Goal: Navigation & Orientation: Understand site structure

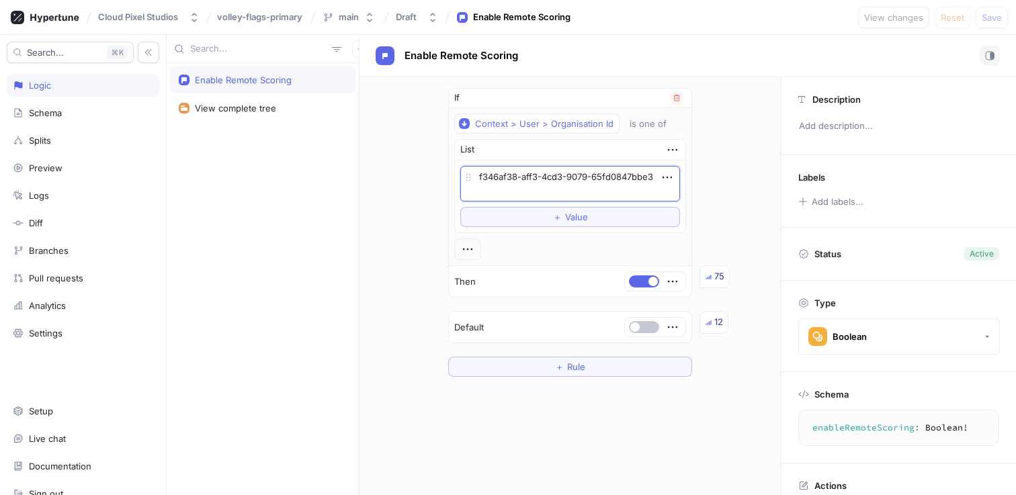
click at [572, 187] on textarea "f346af38-aff3-4cd3-9079-65fd0847bbe3" at bounding box center [570, 184] width 220 height 36
click at [567, 177] on textarea "f346af38-aff3-4cd3-9079-65fd0847bbe3" at bounding box center [570, 184] width 220 height 36
paste textarea "4237421c-02db-4727-8387-8f6f964aa4e4"
type textarea "x"
type textarea "4237421c-02db-4727-8387-8f6f964aa4e4"
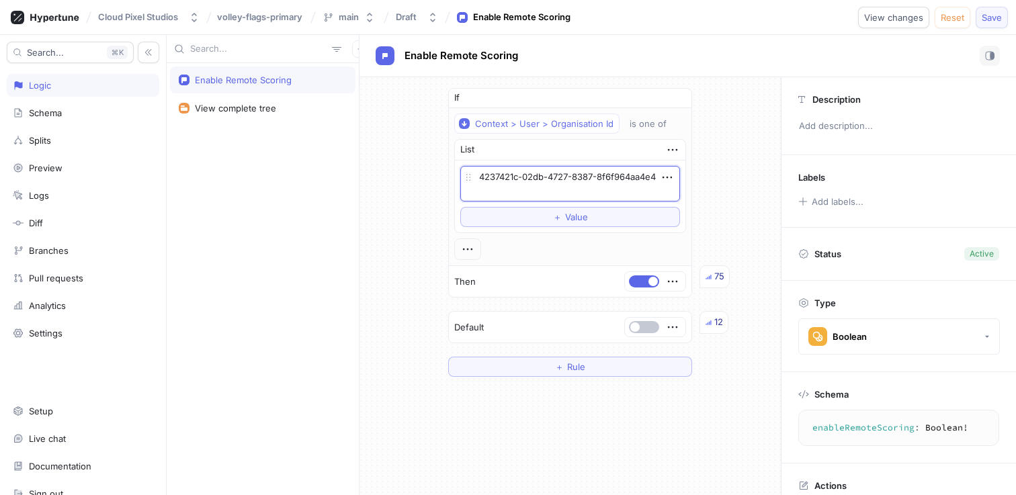
click at [1003, 17] on button "Save" at bounding box center [992, 18] width 32 height 22
type textarea "x"
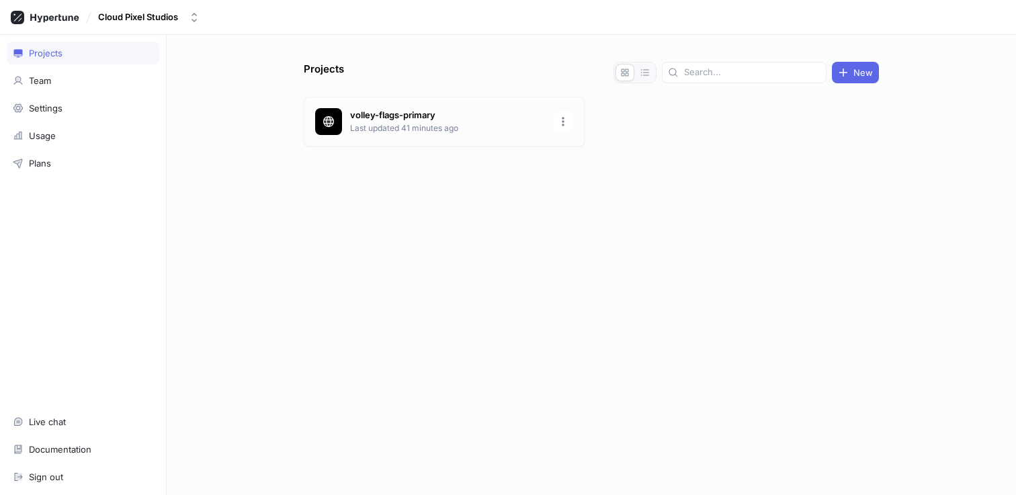
click at [399, 117] on p "volley-flags-primary" at bounding box center [447, 115] width 195 height 13
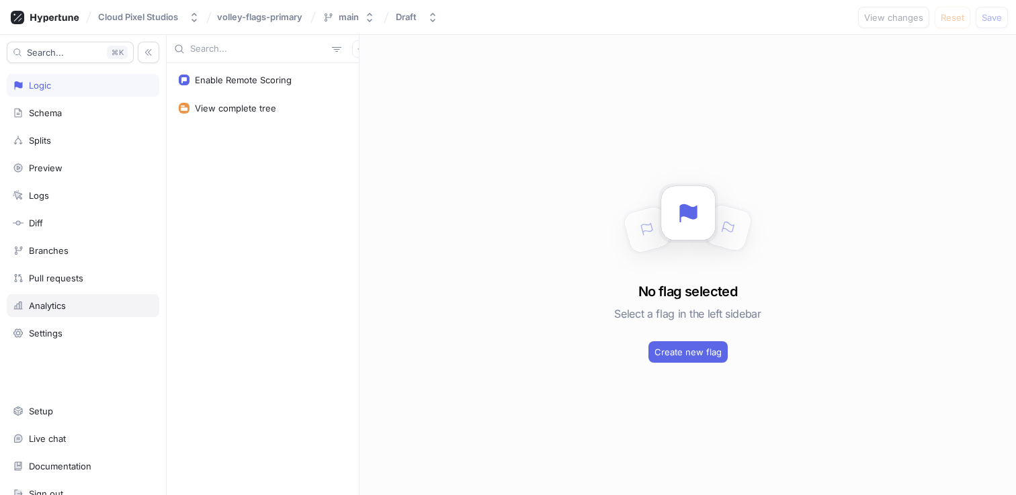
click at [96, 302] on div "Analytics" at bounding box center [83, 305] width 140 height 11
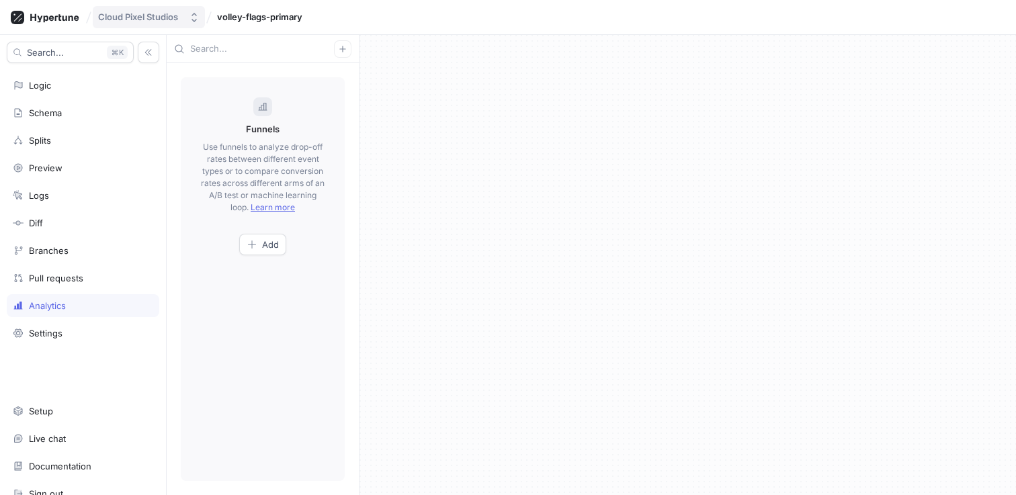
click at [144, 22] on div "Cloud Pixel Studios" at bounding box center [138, 16] width 80 height 11
click at [142, 87] on span "Cloud Pixel Studios" at bounding box center [177, 92] width 114 height 11
click at [61, 333] on div "Settings" at bounding box center [46, 333] width 34 height 11
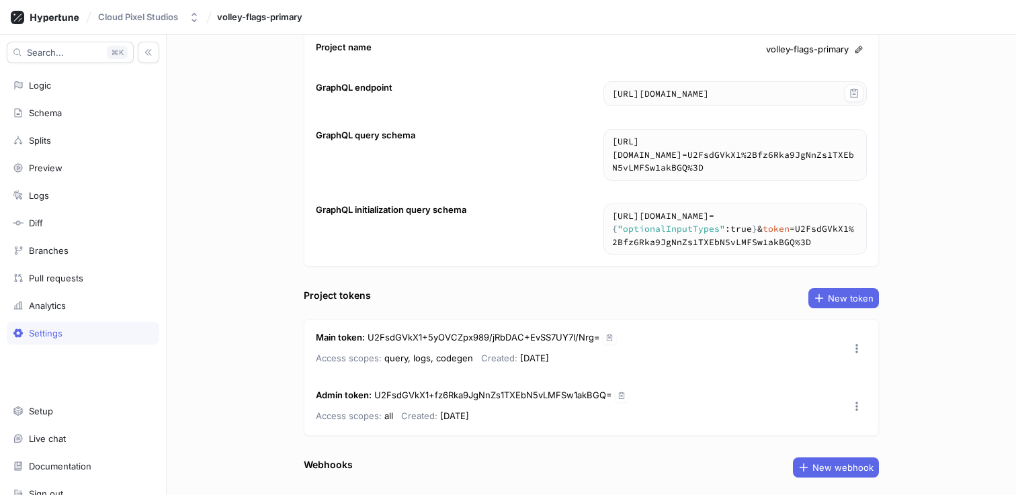
scroll to position [138, 0]
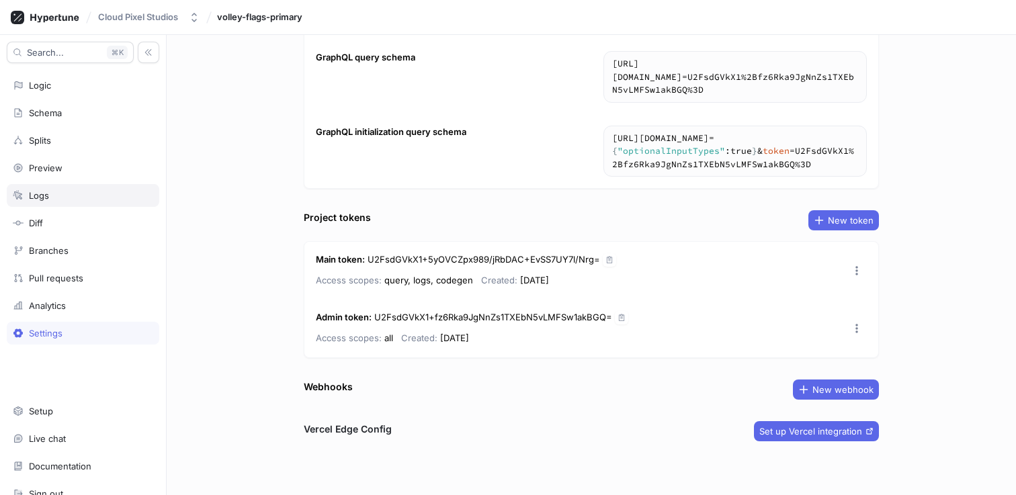
click at [84, 192] on div "Logs" at bounding box center [83, 195] width 140 height 11
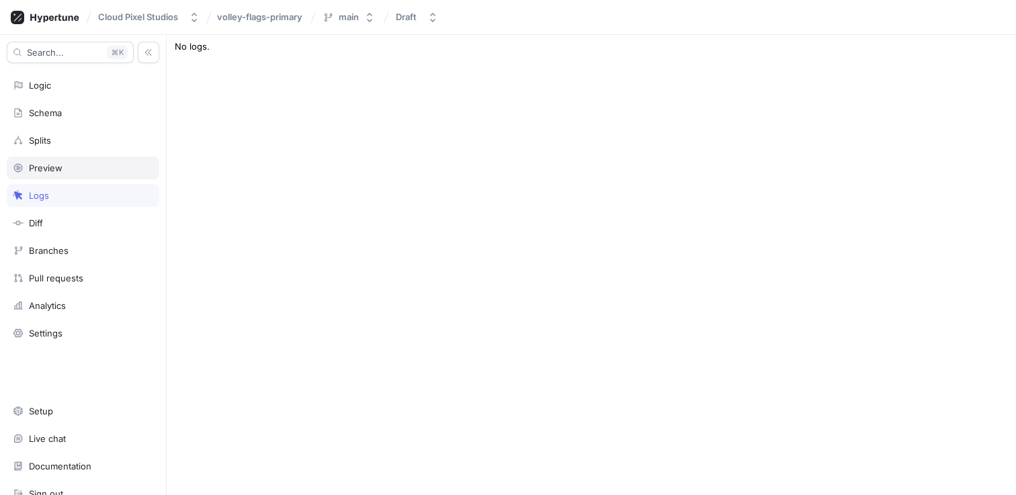
click at [126, 169] on div "Preview" at bounding box center [83, 168] width 140 height 11
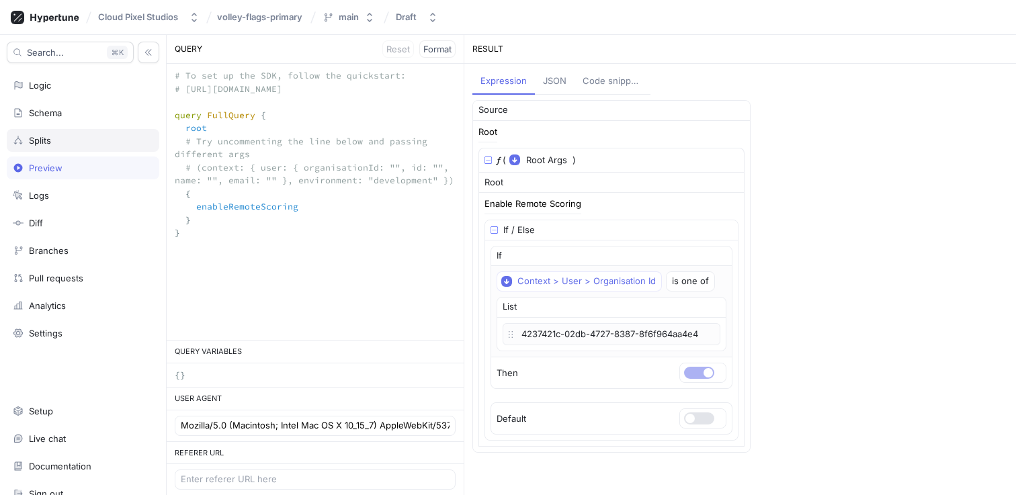
click at [118, 147] on div "Splits" at bounding box center [83, 140] width 153 height 23
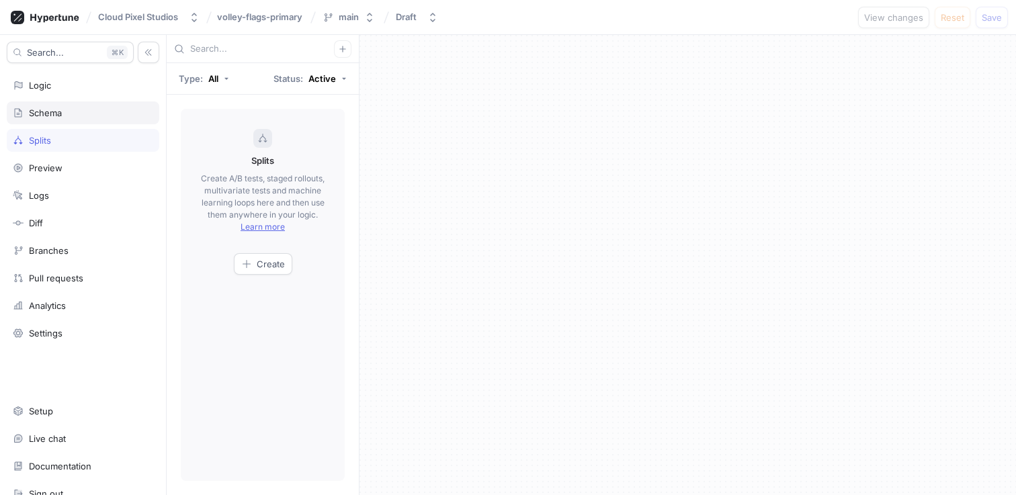
click at [116, 114] on div "Schema" at bounding box center [83, 113] width 140 height 11
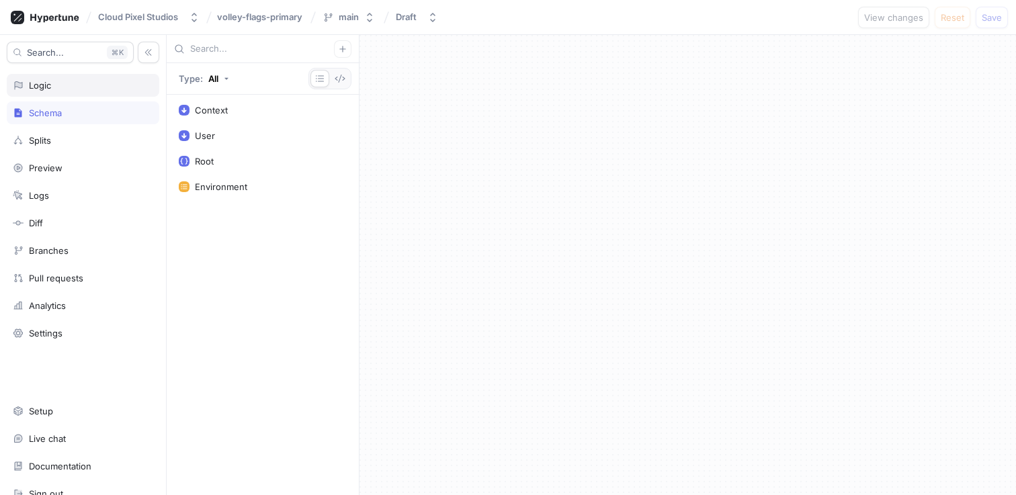
click at [125, 81] on div "Logic" at bounding box center [83, 85] width 140 height 11
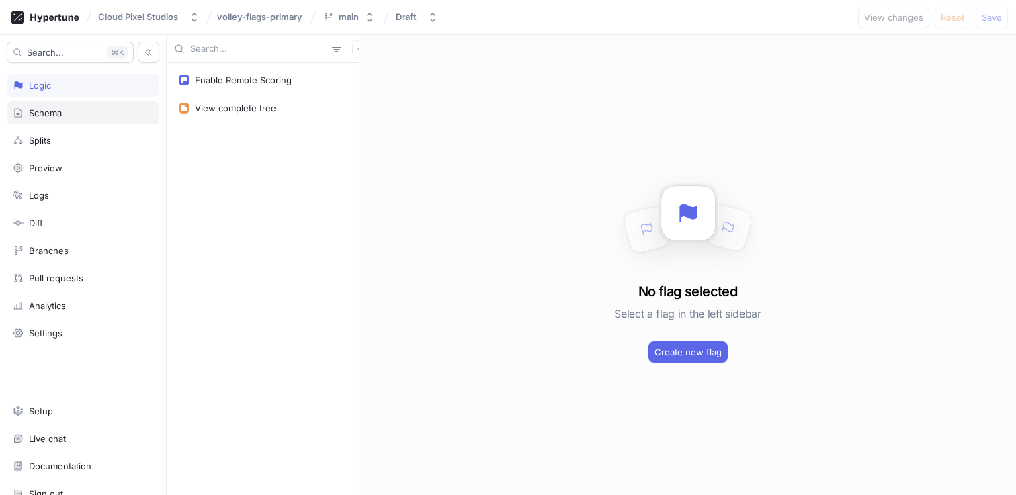
click at [116, 106] on div "Schema" at bounding box center [83, 112] width 153 height 23
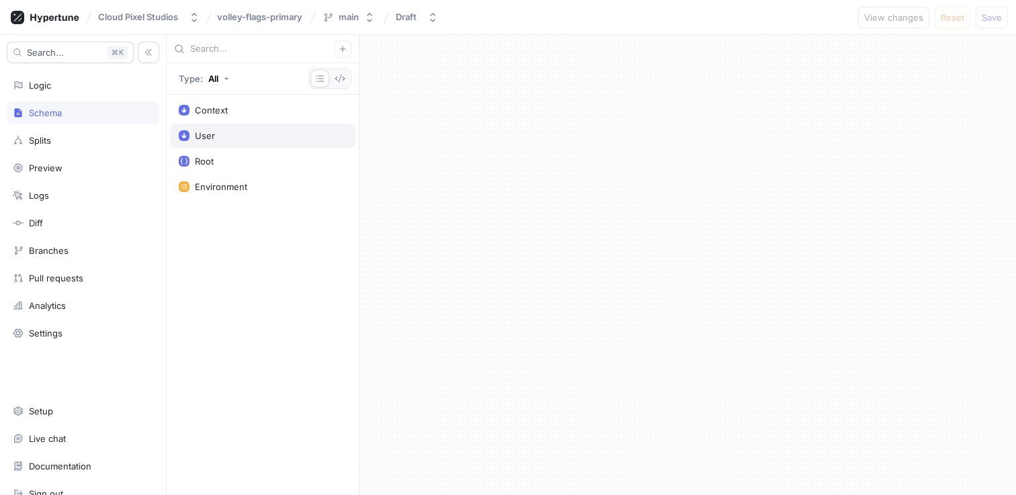
click at [222, 135] on div "User" at bounding box center [263, 135] width 168 height 11
